Goal: Task Accomplishment & Management: Manage account settings

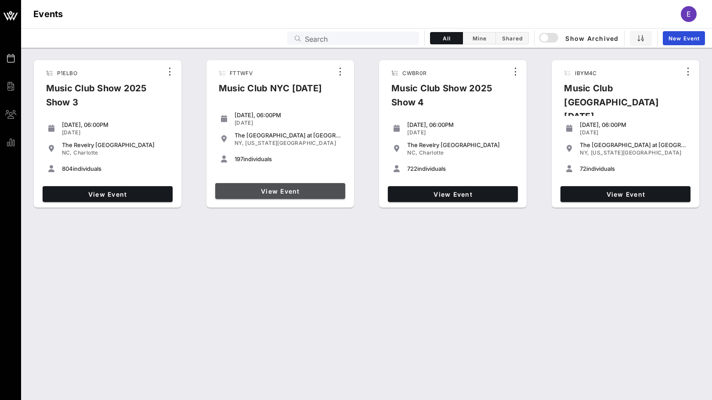
click at [278, 185] on link "View Event" at bounding box center [280, 191] width 130 height 16
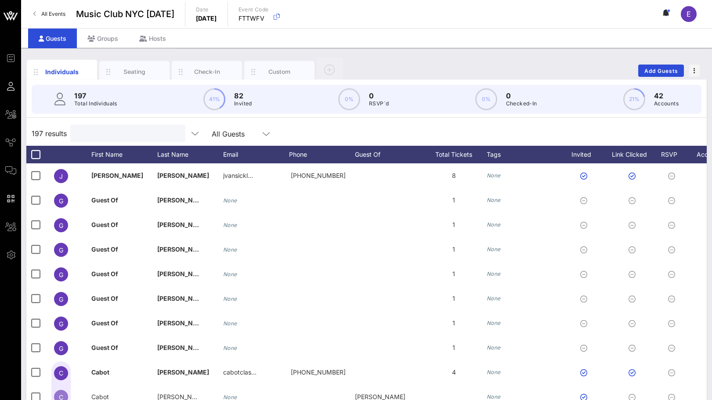
click at [126, 132] on input "text" at bounding box center [127, 133] width 103 height 11
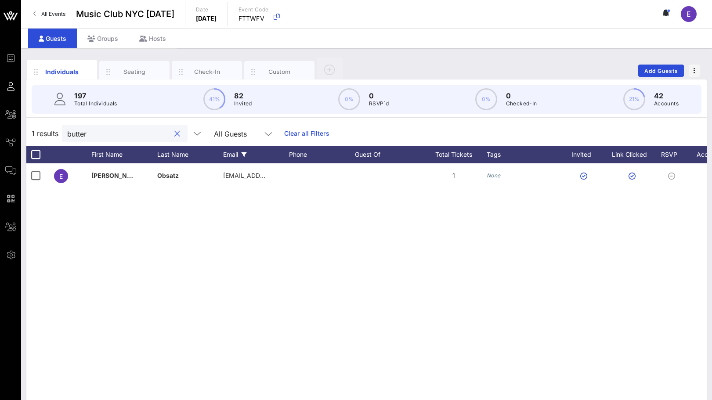
type input "butter"
click at [235, 162] on div "Email" at bounding box center [256, 155] width 66 height 18
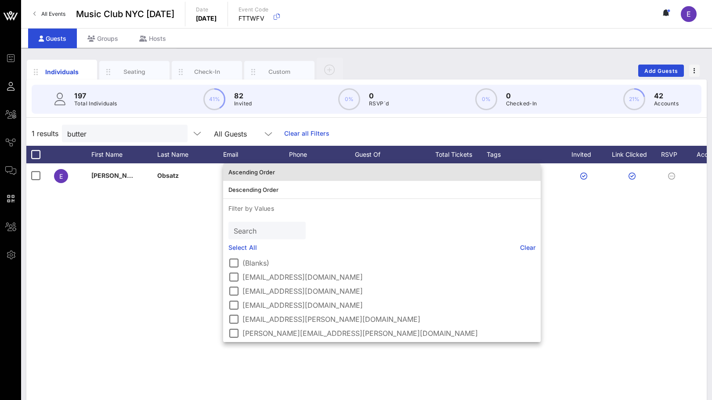
click at [235, 170] on div "Ascending Order" at bounding box center [381, 172] width 307 height 7
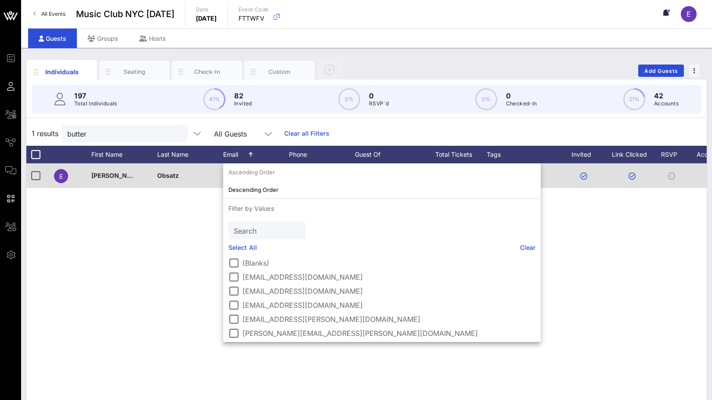
click at [210, 179] on div "Obsatz" at bounding box center [190, 180] width 66 height 35
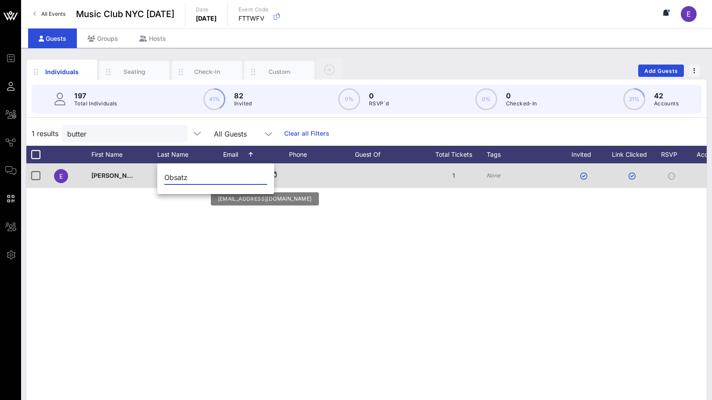
click at [271, 176] on icon at bounding box center [273, 175] width 8 height 1
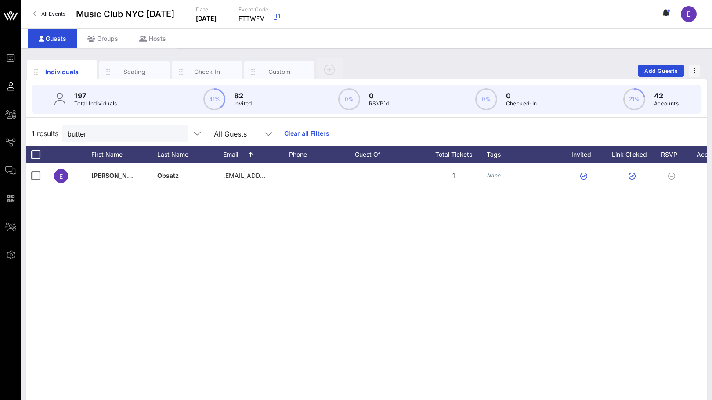
click at [56, 13] on span "All Events" at bounding box center [53, 14] width 24 height 7
